Goal: Information Seeking & Learning: Learn about a topic

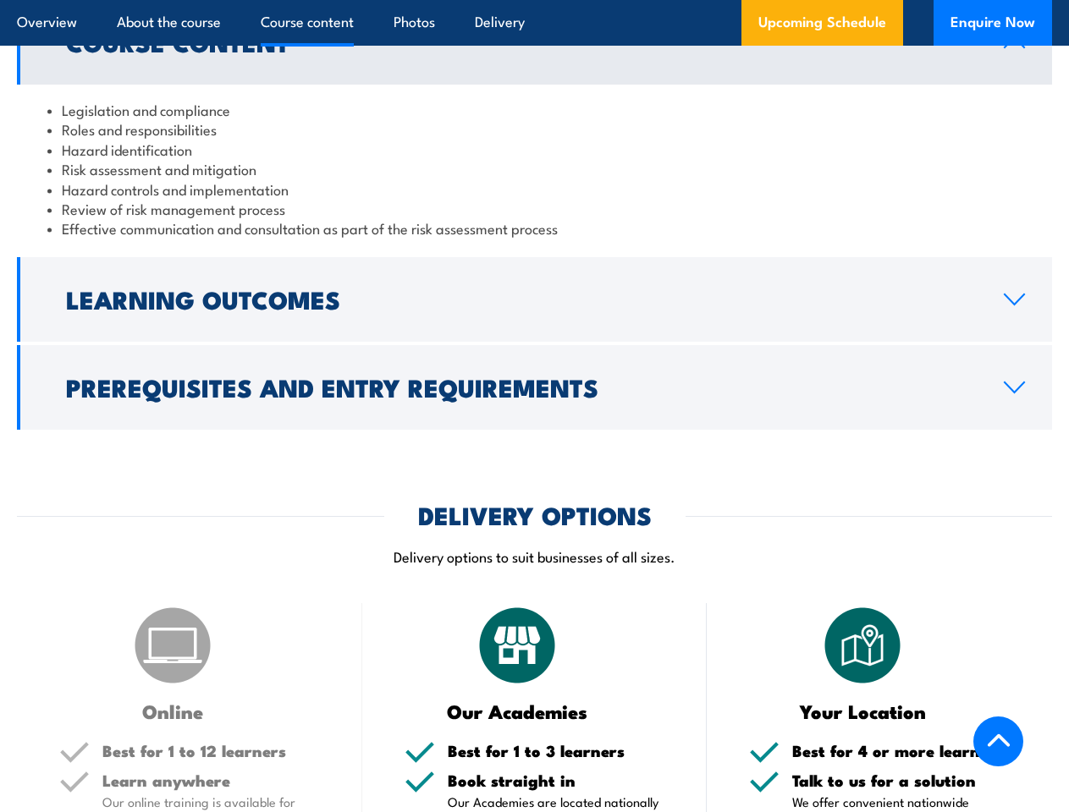
scroll to position [1736, 0]
click at [534, 0] on article "Overview About the course Course content Photos Delivery Upcoming Schedule Enqu…" at bounding box center [534, 23] width 1035 height 46
click at [534, 300] on h2 "Learning Outcomes" at bounding box center [521, 299] width 911 height 22
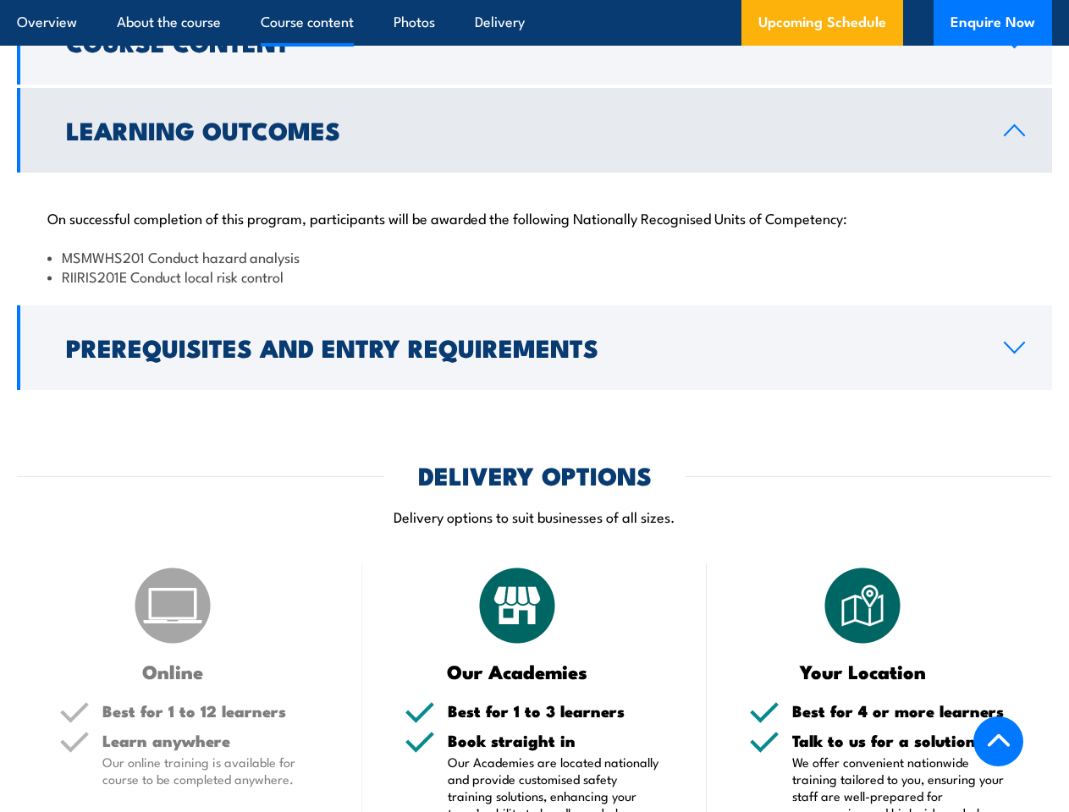
click at [534, 388] on link "Prerequisites and Entry Requirements" at bounding box center [534, 348] width 1035 height 85
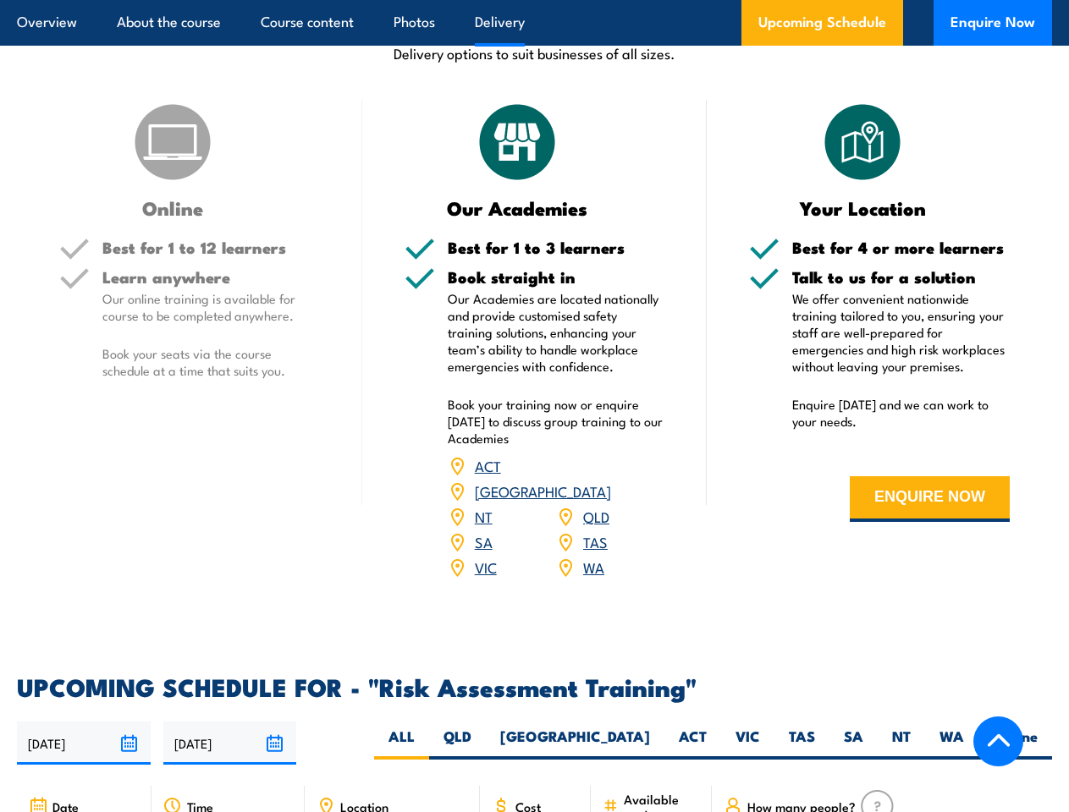
click at [534, 0] on article "Overview About the course Course content Photos Delivery Upcoming Schedule Enqu…" at bounding box center [534, 23] width 1035 height 46
click at [84, 722] on input "[DATE]" at bounding box center [84, 743] width 134 height 43
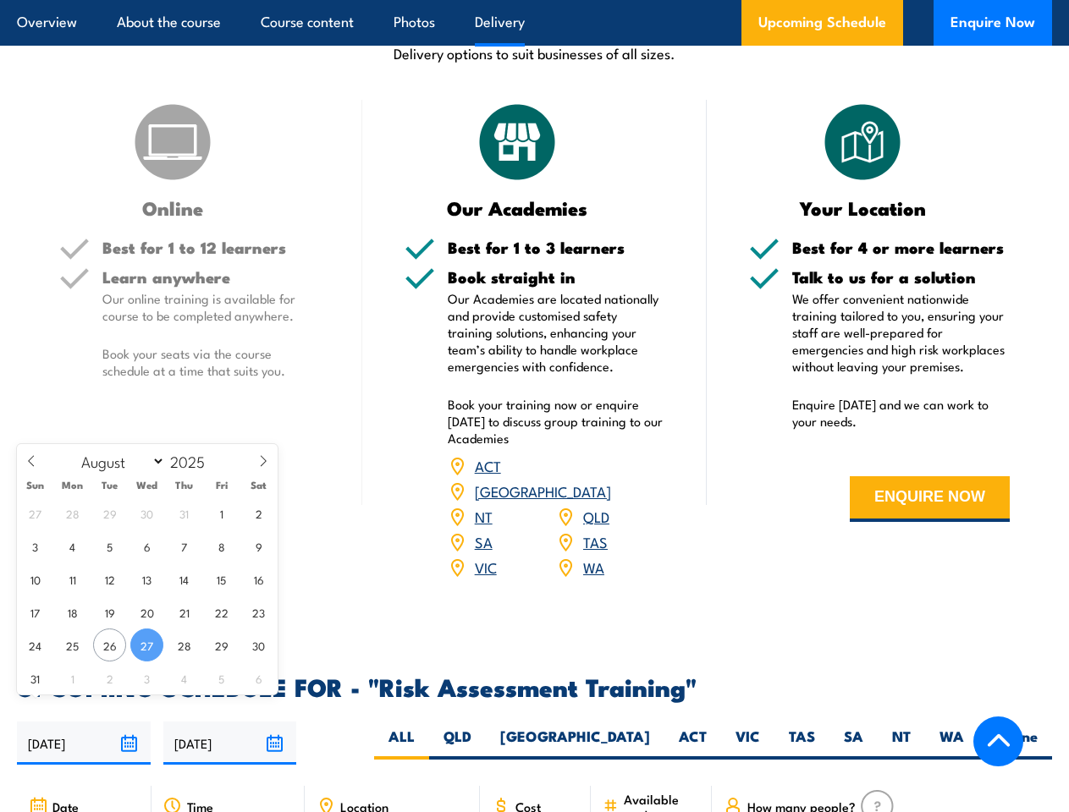
click at [230, 722] on input "[DATE]" at bounding box center [230, 743] width 134 height 43
